Goal: Transaction & Acquisition: Download file/media

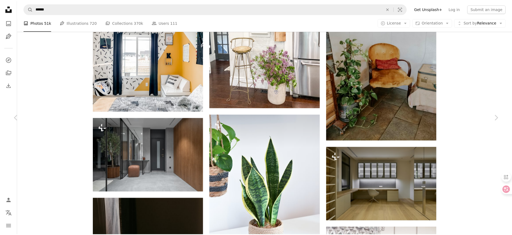
scroll to position [13429, 0]
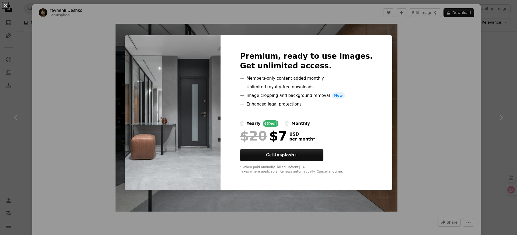
click at [475, 80] on div "An X shape Premium, ready to use images. Get unlimited access. A plus sign Memb…" at bounding box center [258, 117] width 517 height 235
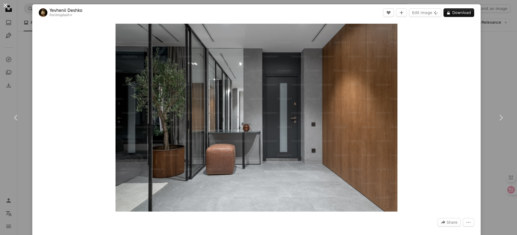
click at [7, 5] on button "An X shape" at bounding box center [5, 5] width 6 height 6
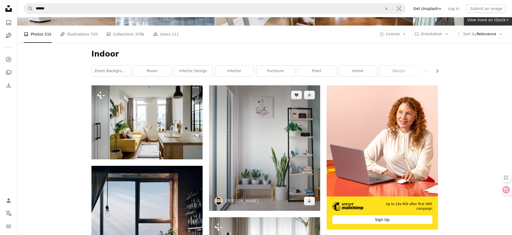
scroll to position [0, 0]
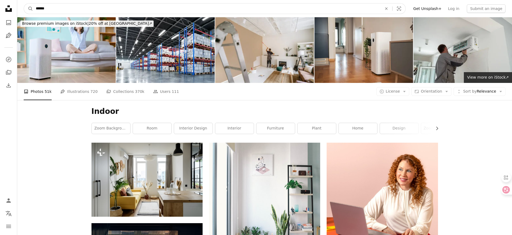
drag, startPoint x: 69, startPoint y: 10, endPoint x: 0, endPoint y: 15, distance: 69.4
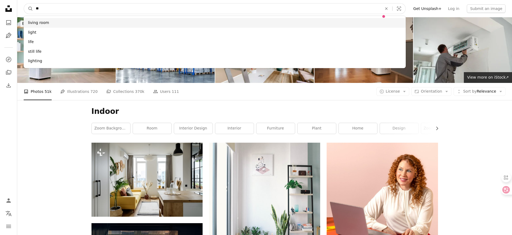
type input "**"
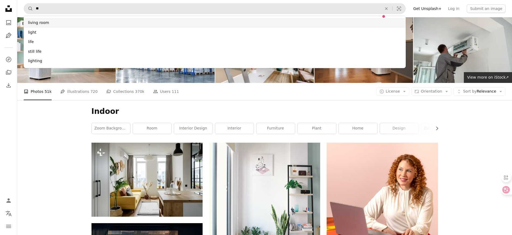
click at [45, 23] on div "living room" at bounding box center [215, 23] width 382 height 10
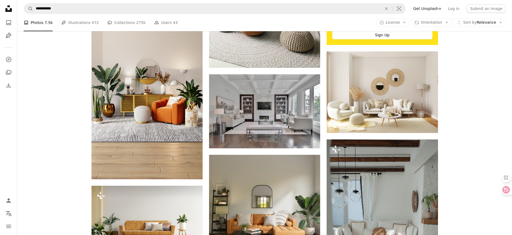
scroll to position [242, 0]
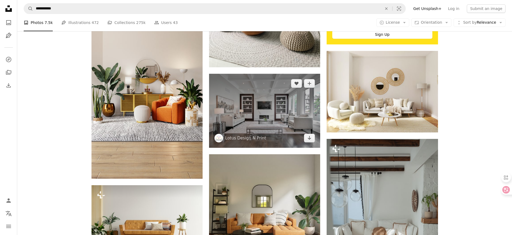
click at [270, 118] on img at bounding box center [264, 111] width 111 height 74
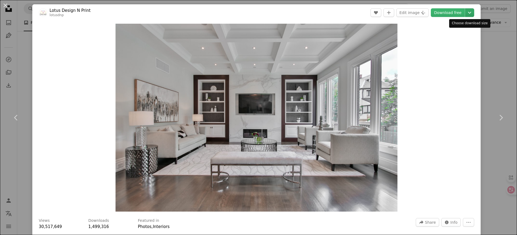
click at [471, 12] on icon "Chevron down" at bounding box center [469, 12] width 9 height 6
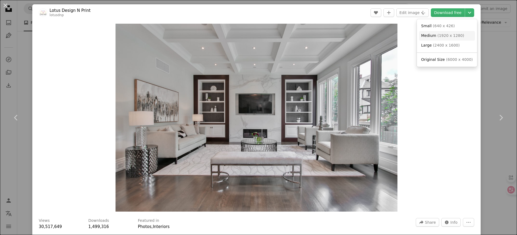
click at [451, 35] on span "( 1920 x 1280 )" at bounding box center [450, 35] width 27 height 4
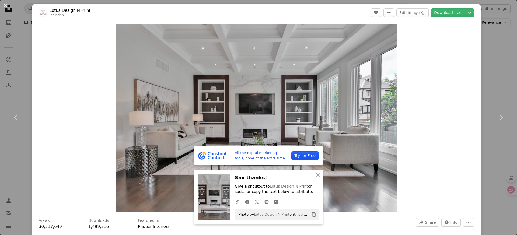
click at [5, 6] on button "An X shape" at bounding box center [5, 5] width 6 height 6
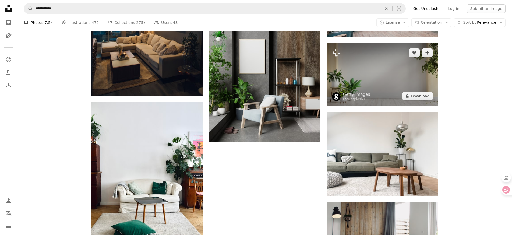
scroll to position [673, 0]
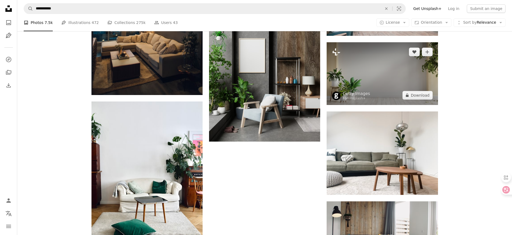
click at [387, 81] on img at bounding box center [382, 73] width 111 height 62
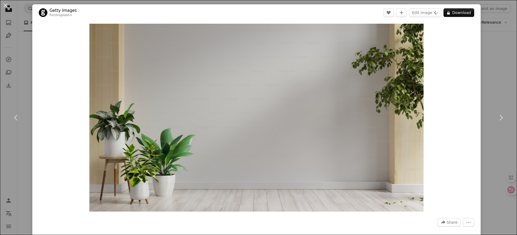
drag, startPoint x: 295, startPoint y: 75, endPoint x: 3, endPoint y: 4, distance: 299.9
click at [2, 3] on button "An X shape" at bounding box center [5, 5] width 6 height 6
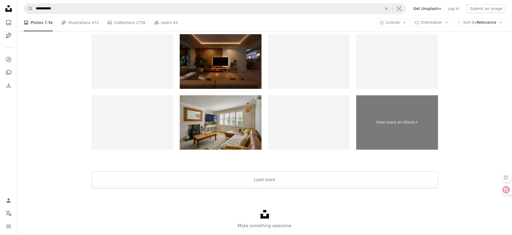
scroll to position [1050, 0]
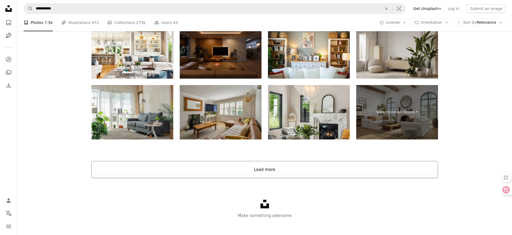
click at [264, 169] on button "Load more" at bounding box center [265, 169] width 347 height 17
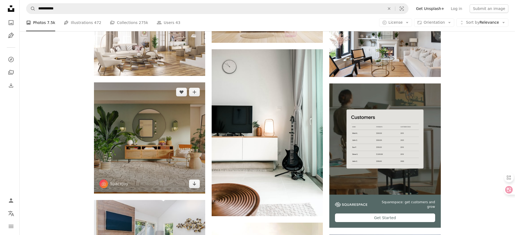
scroll to position [2019, 0]
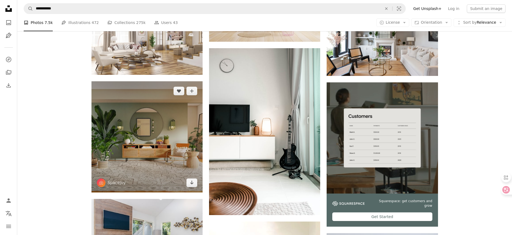
click at [146, 143] on img at bounding box center [147, 136] width 111 height 111
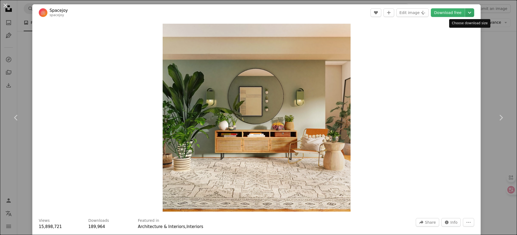
click at [470, 11] on icon "Chevron down" at bounding box center [469, 12] width 9 height 6
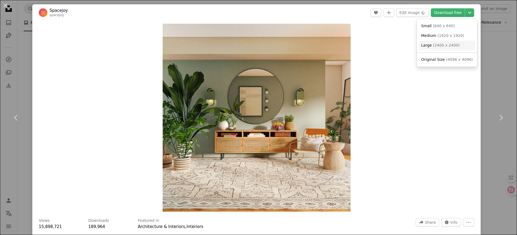
click at [454, 46] on span "( 2400 x 2400 )" at bounding box center [446, 45] width 27 height 4
